Goal: Task Accomplishment & Management: Use online tool/utility

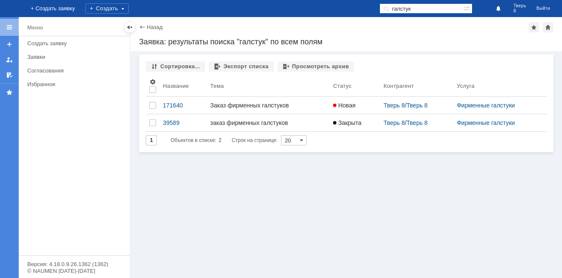
click at [427, 3] on input "галстук" at bounding box center [422, 8] width 84 height 10
type input "т"
type input "притер"
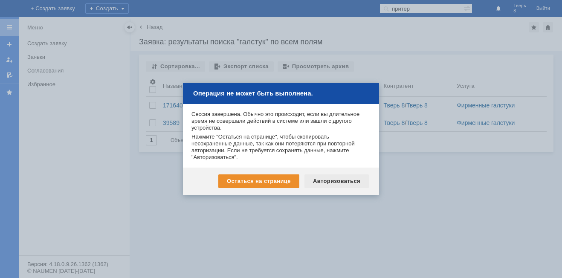
click at [358, 175] on div "Авторизоваться" at bounding box center [337, 181] width 64 height 14
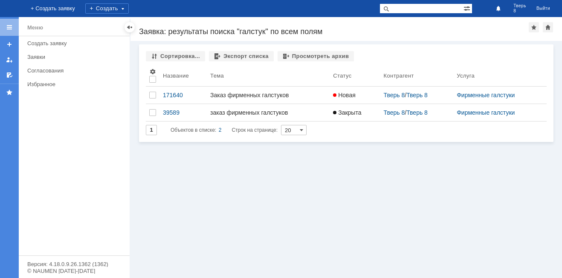
click at [416, 6] on input "text" at bounding box center [422, 8] width 84 height 10
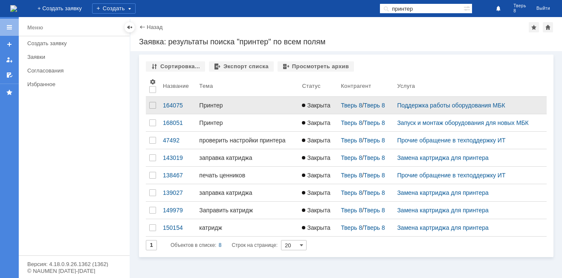
click at [255, 105] on div "Принтер" at bounding box center [247, 105] width 96 height 7
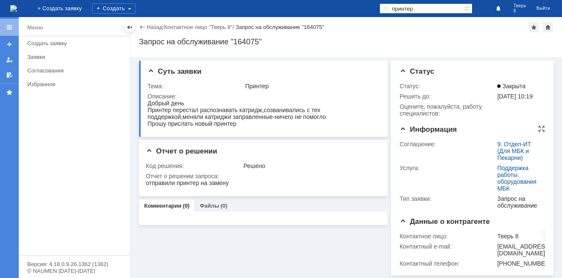
scroll to position [1, 0]
click at [423, 9] on input "принтер" at bounding box center [422, 8] width 84 height 10
type input "тмц"
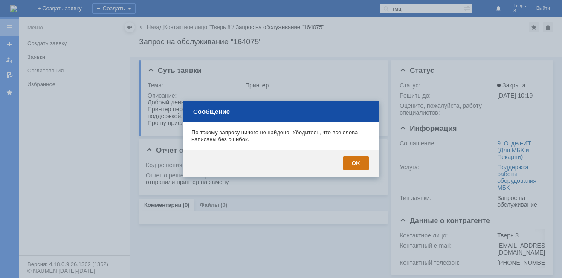
click at [368, 158] on div "OK" at bounding box center [356, 164] width 26 height 14
click at [368, 158] on div "Отчет о решении Код решения: Решено Отчет о решении запроса:" at bounding box center [263, 168] width 249 height 56
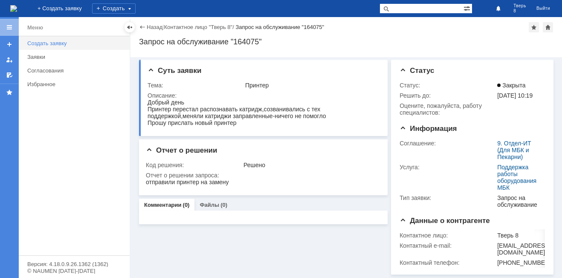
click at [64, 43] on div "Создать заявку" at bounding box center [75, 43] width 97 height 6
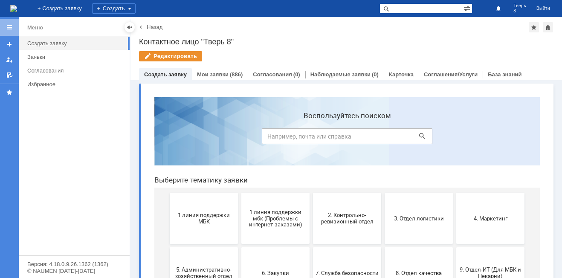
click at [231, 68] on div "Редактировать" at bounding box center [346, 60] width 415 height 18
click at [230, 76] on div "(886)" at bounding box center [236, 74] width 13 height 6
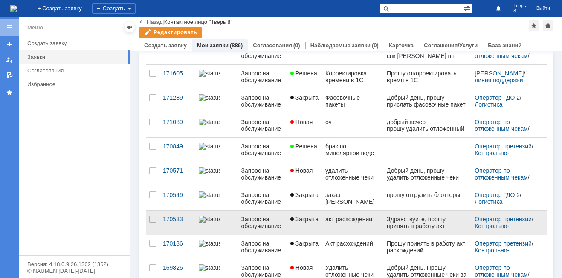
scroll to position [128, 0]
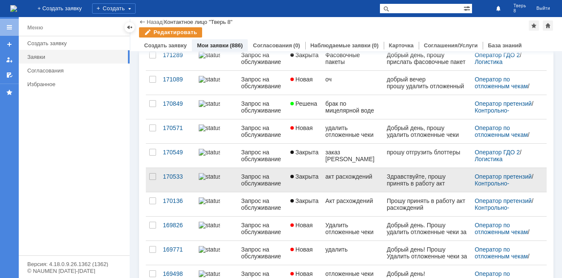
click at [358, 179] on div "акт расхождений" at bounding box center [353, 176] width 55 height 7
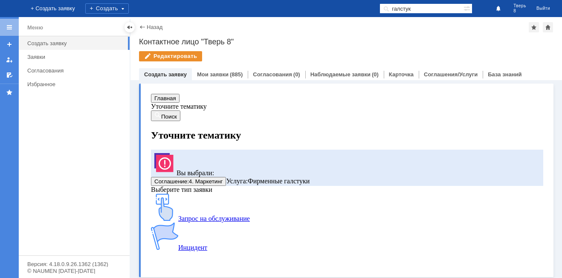
scroll to position [3, 0]
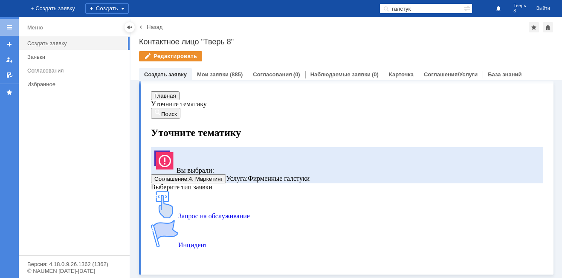
click at [142, 24] on div "Назад" at bounding box center [150, 27] width 23 height 6
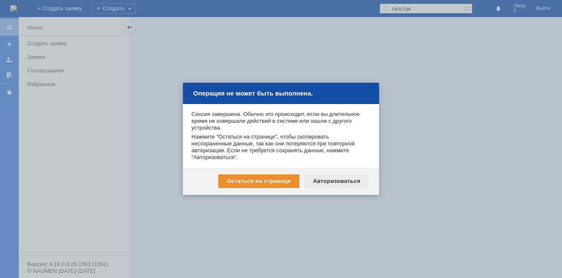
click at [315, 182] on div "Авторизоваться" at bounding box center [337, 181] width 64 height 14
